Goal: Check status: Check status

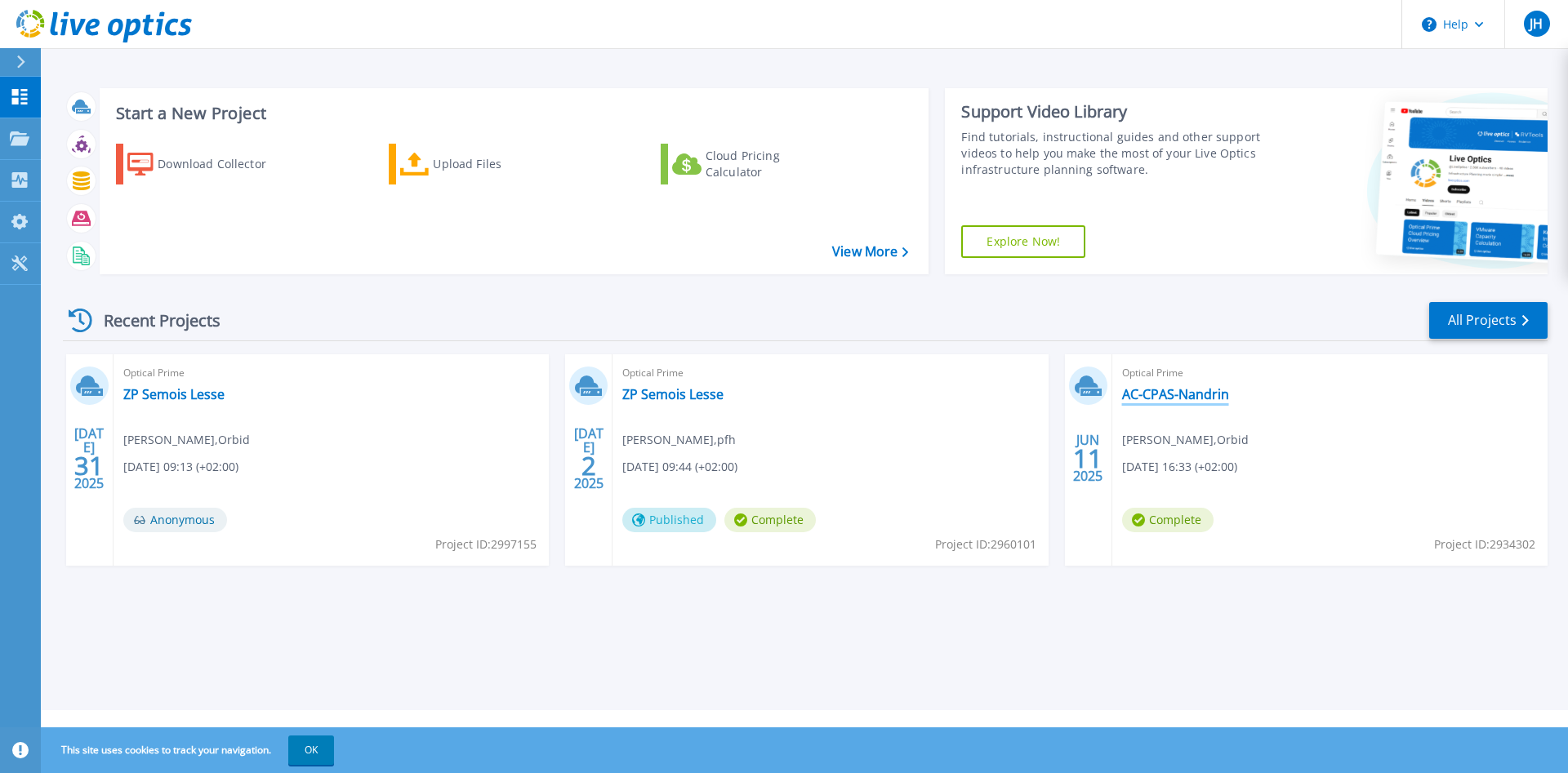
click at [1139, 391] on link "AC-CPAS-Nandrin" at bounding box center [1176, 394] width 107 height 16
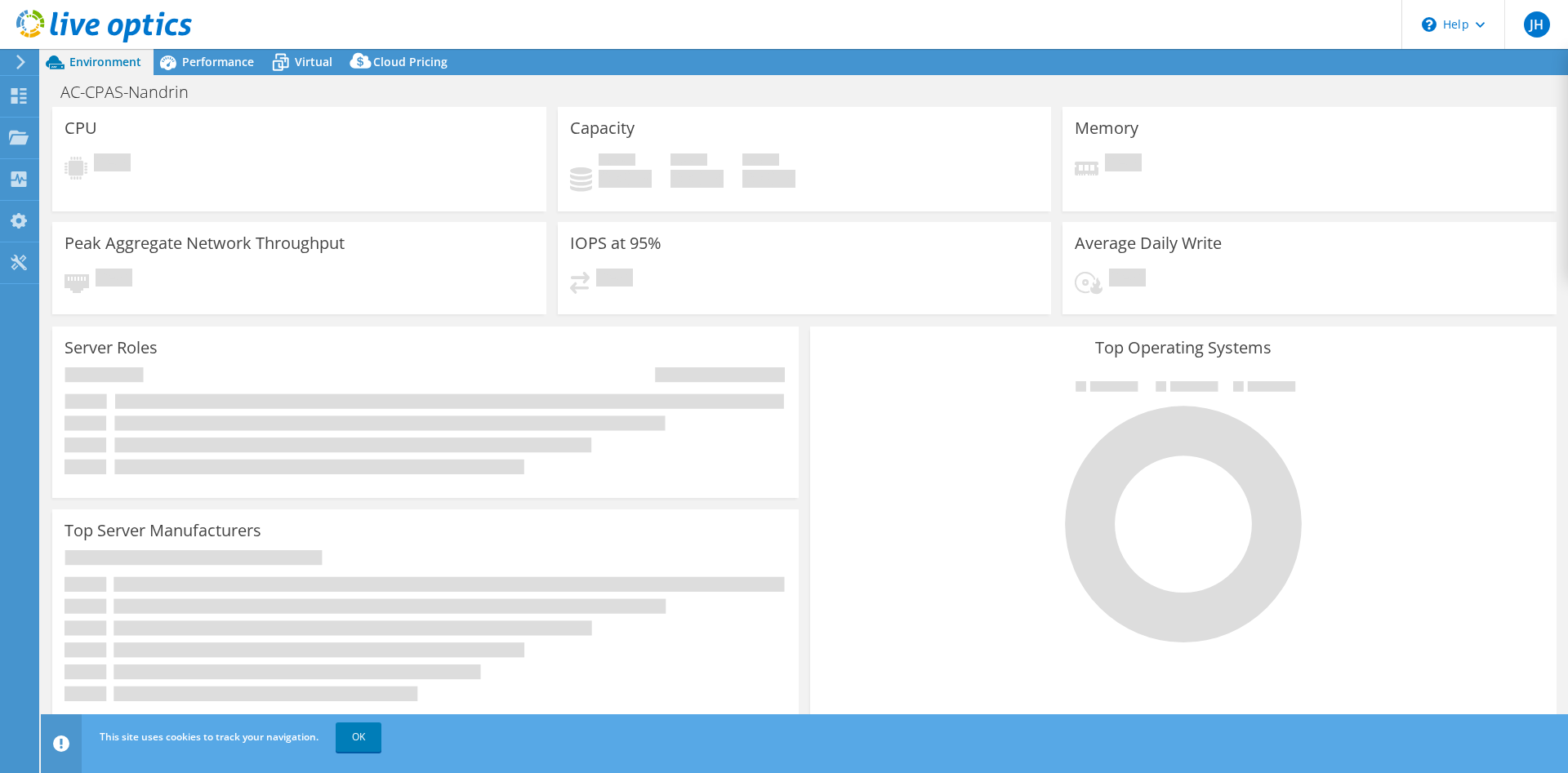
select select "EUFrankfurt"
select select "EUR"
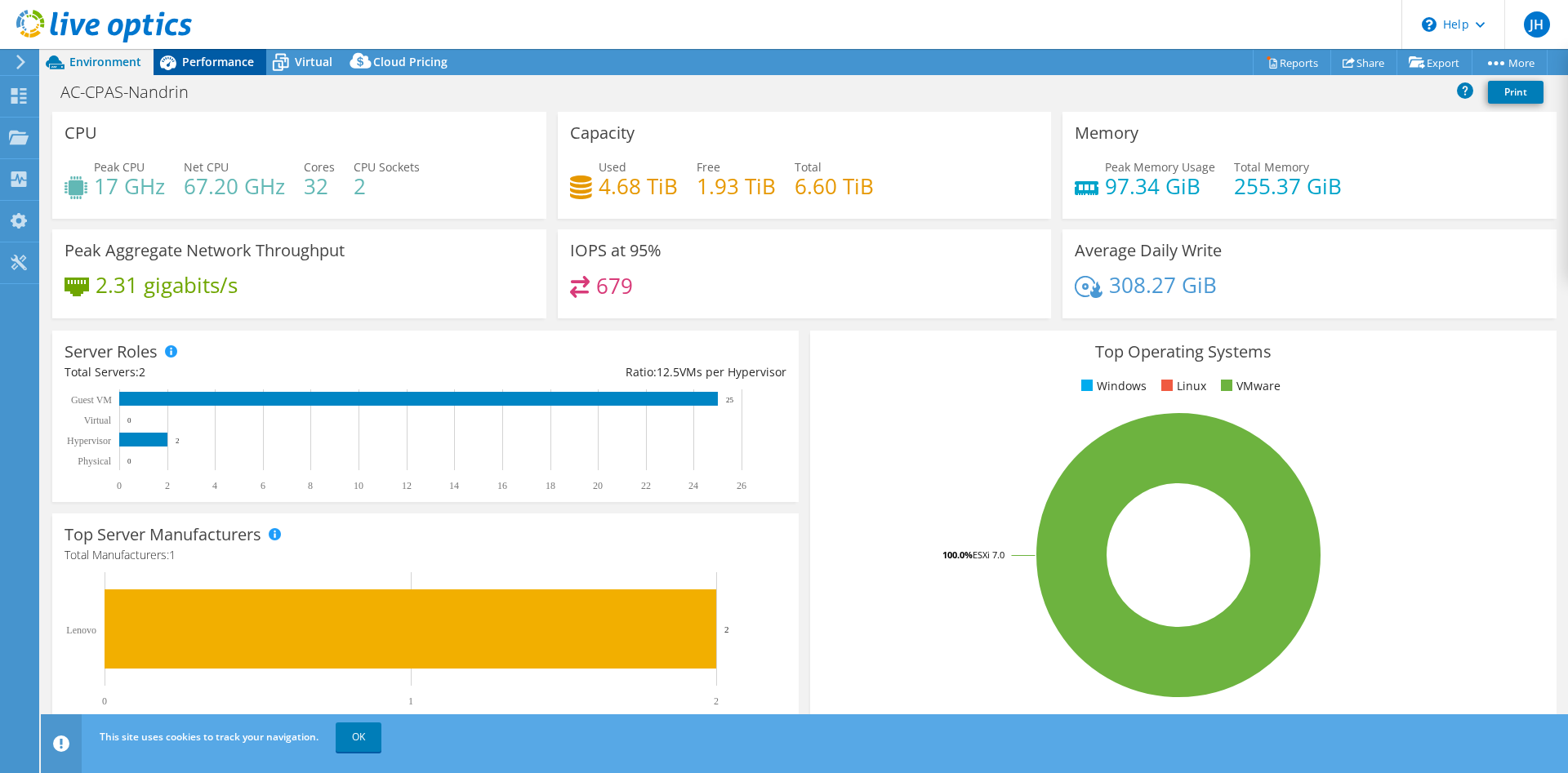
click at [204, 58] on span "Performance" at bounding box center [218, 61] width 72 height 15
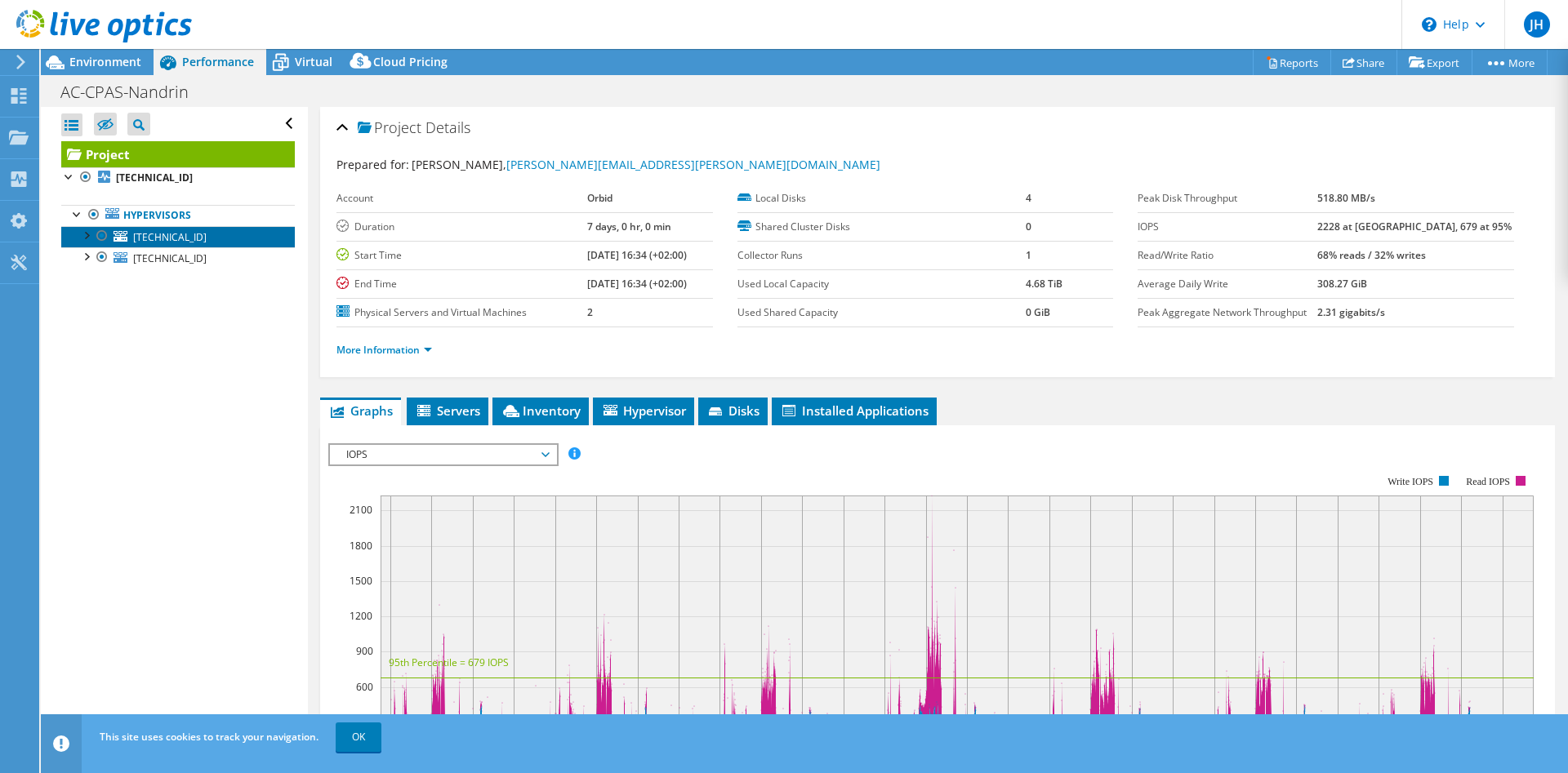
click at [156, 237] on span "[TECHNICAL_ID]" at bounding box center [170, 238] width 73 height 14
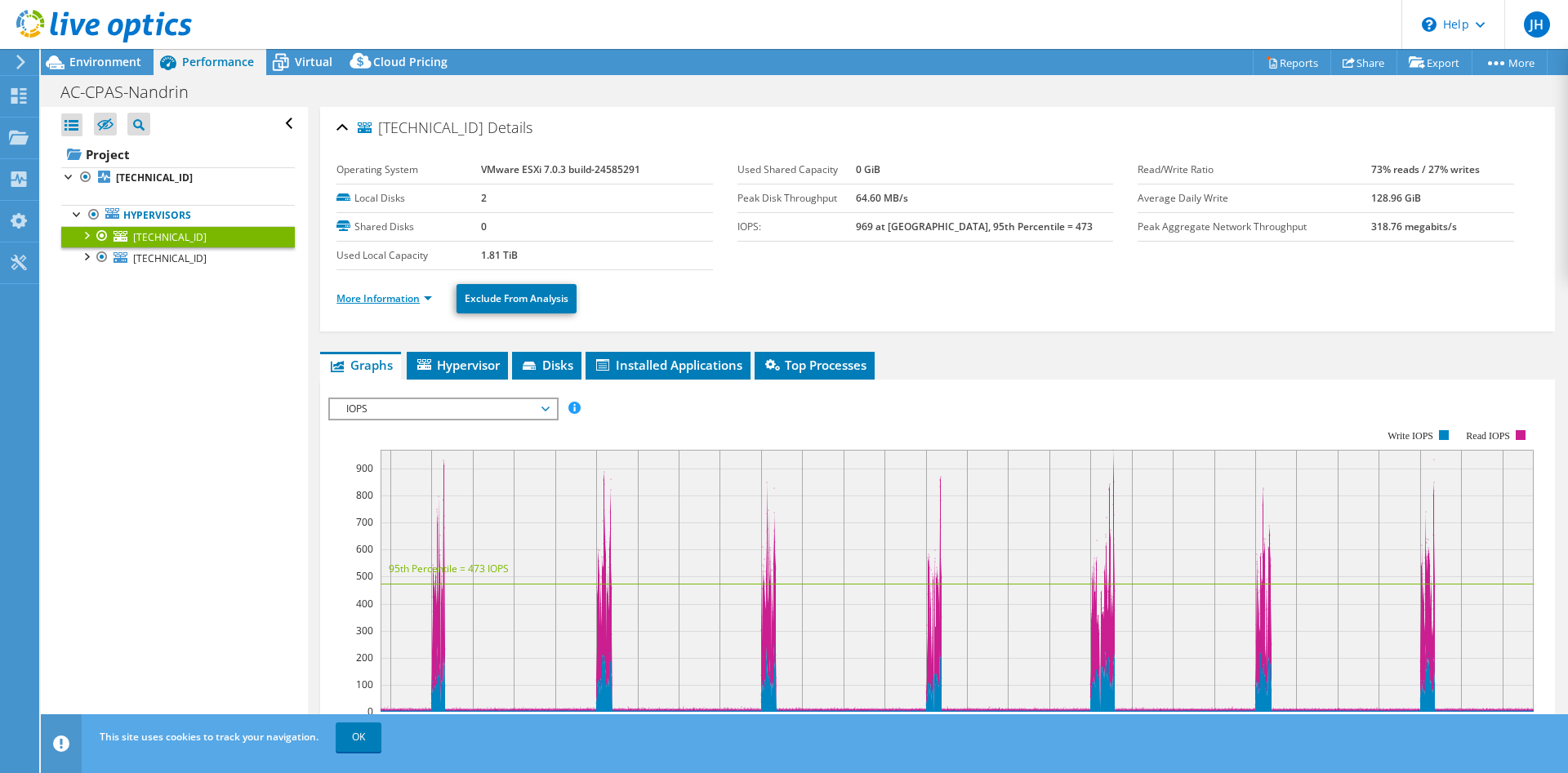
click at [375, 294] on link "More Information" at bounding box center [384, 298] width 96 height 14
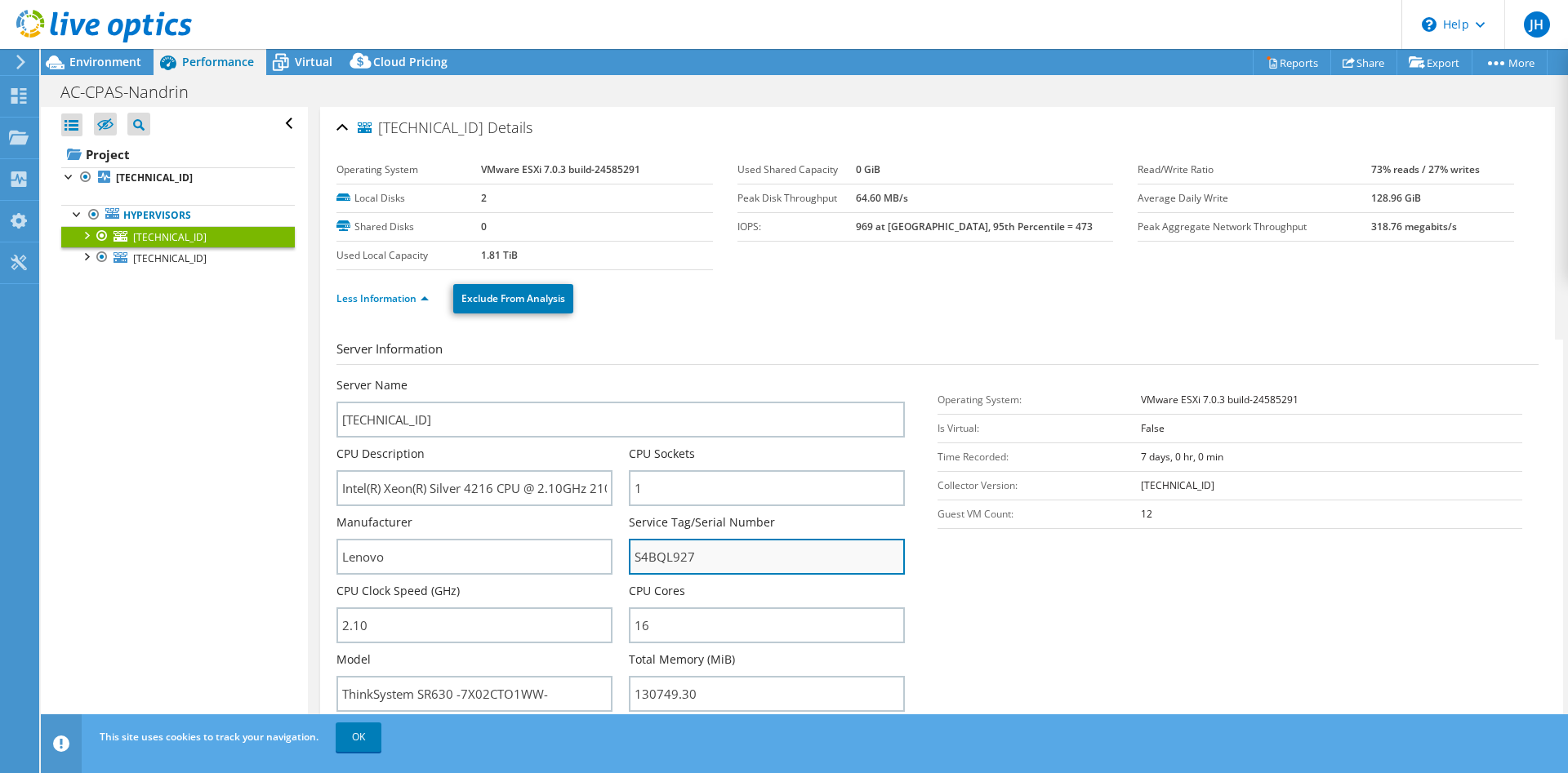
click at [662, 556] on input "S4BQL927" at bounding box center [766, 557] width 276 height 36
